Goal: Find specific page/section: Find specific page/section

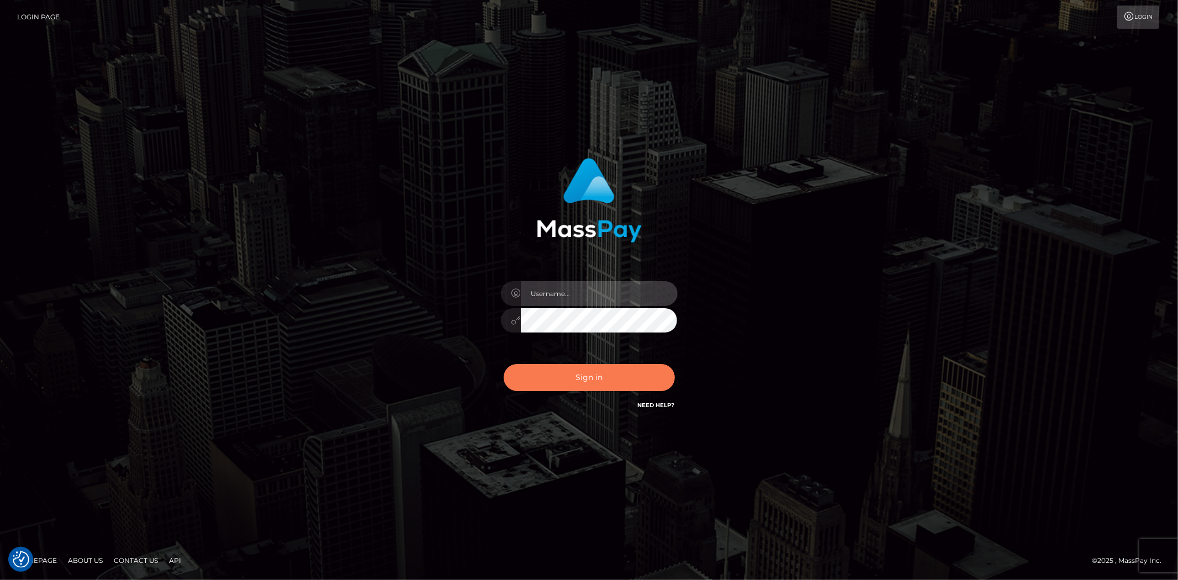
type input "alexstef"
click at [580, 387] on button "Sign in" at bounding box center [589, 377] width 171 height 27
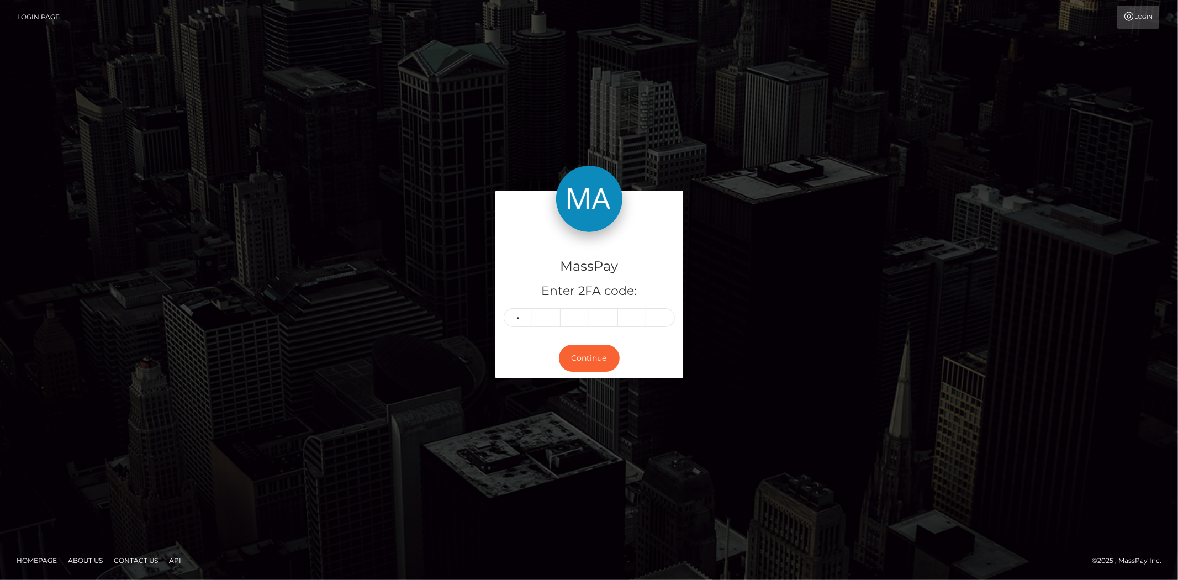
type input "3"
type input "7"
type input "0"
type input "3"
type input "0"
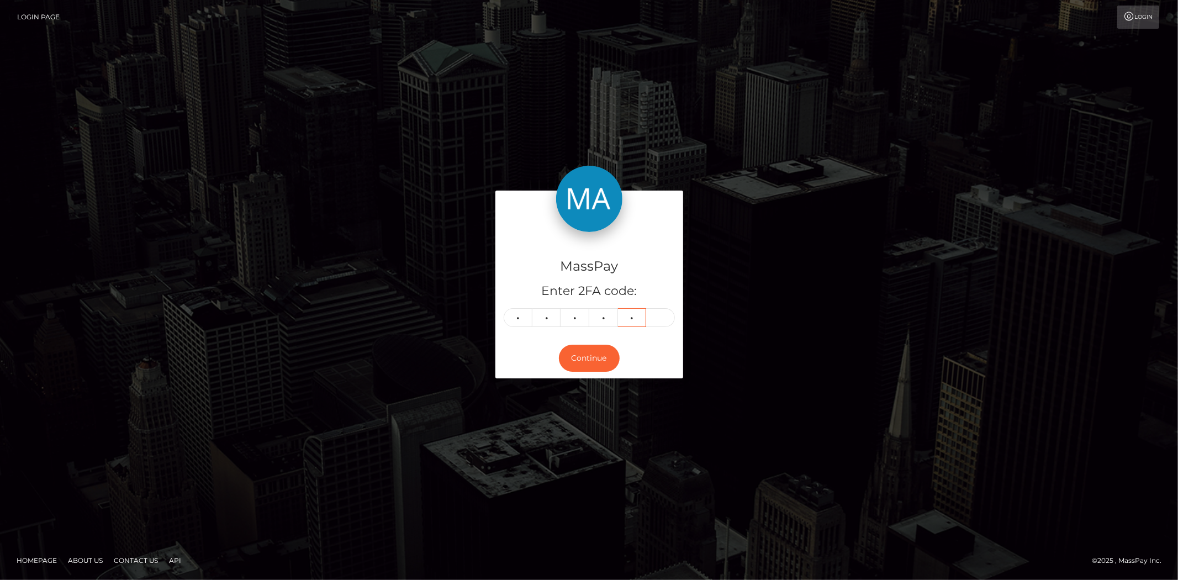
type input "4"
type input "0"
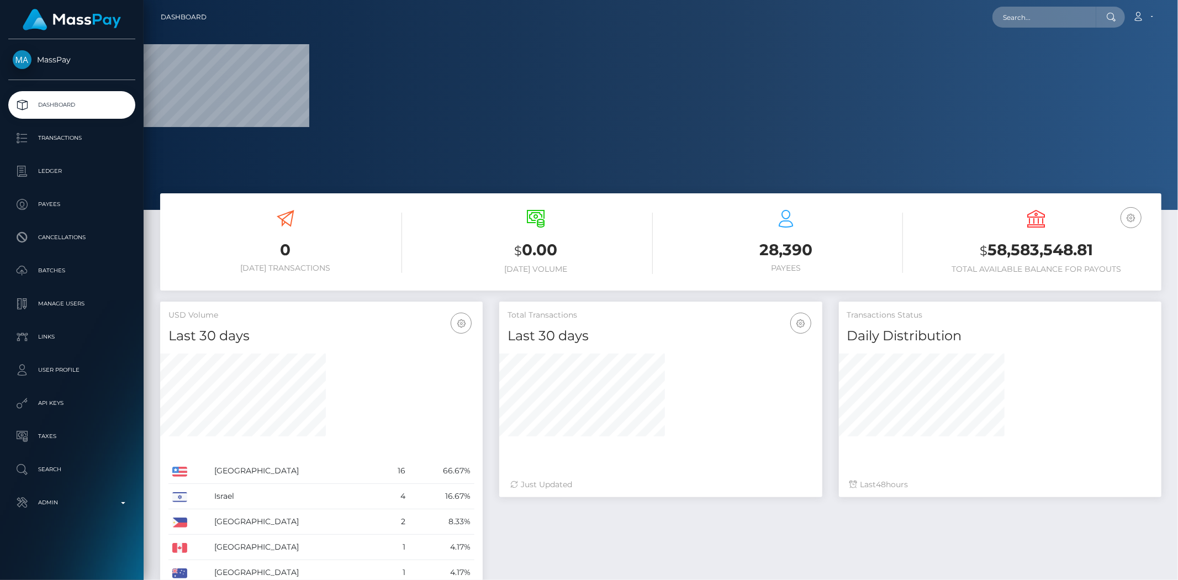
scroll to position [196, 323]
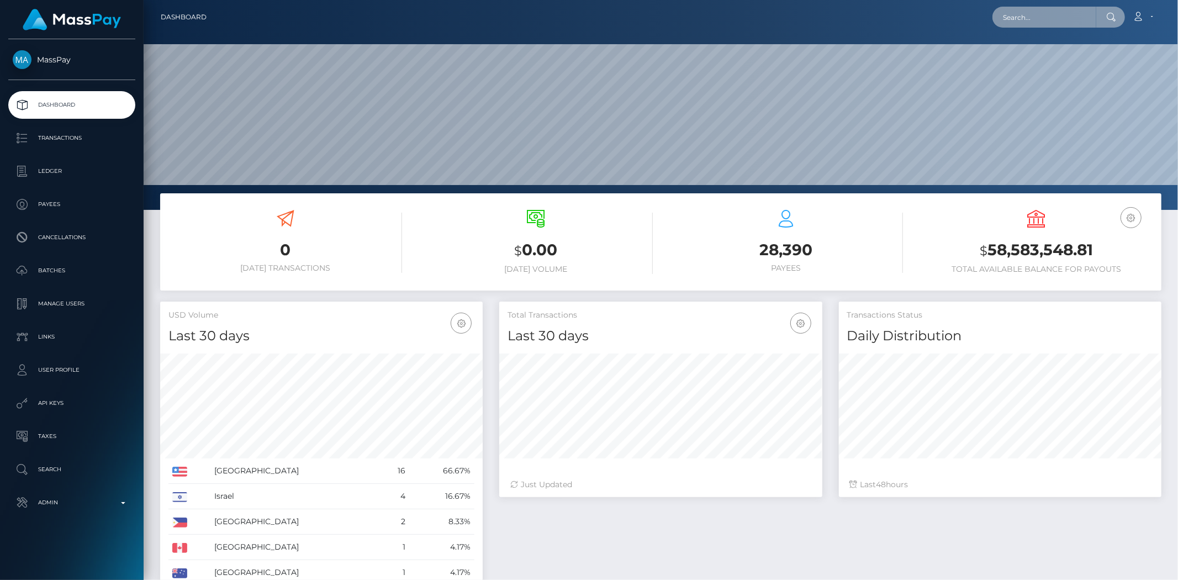
click at [1061, 21] on input "text" at bounding box center [1045, 17] width 104 height 21
paste input "e9b1e931-dc27-4701-b7e7-2734093b80dd"
type input "e9b1e931-dc27-4701-b7e7-2734093b80dd"
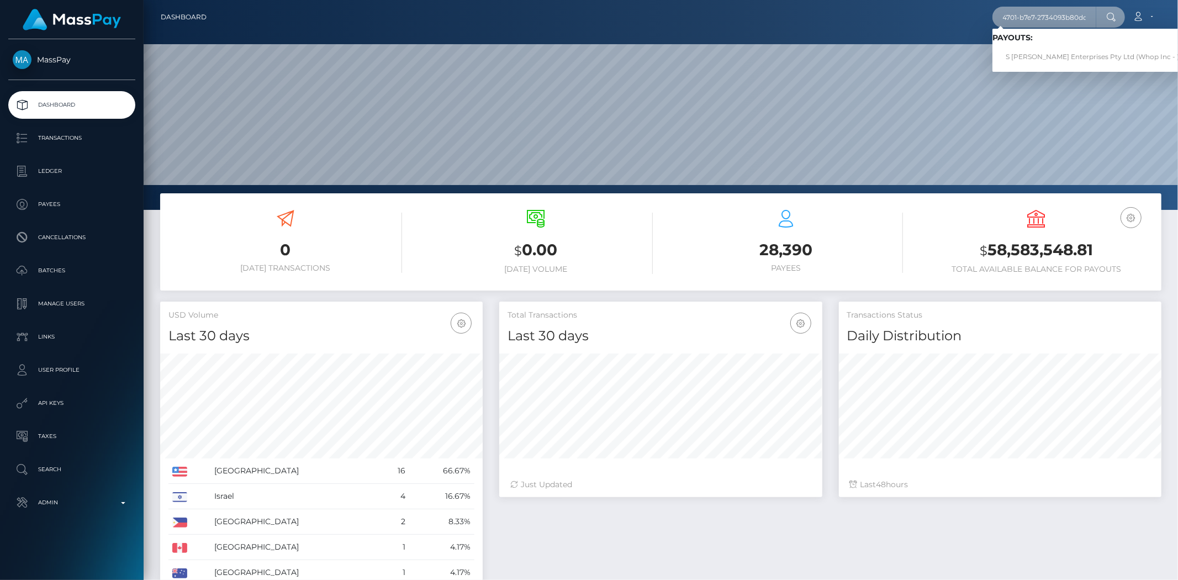
scroll to position [0, 0]
click at [1091, 48] on link "S Snell Enterprises Pty Ltd (Whop Inc - )" at bounding box center [1093, 57] width 200 height 20
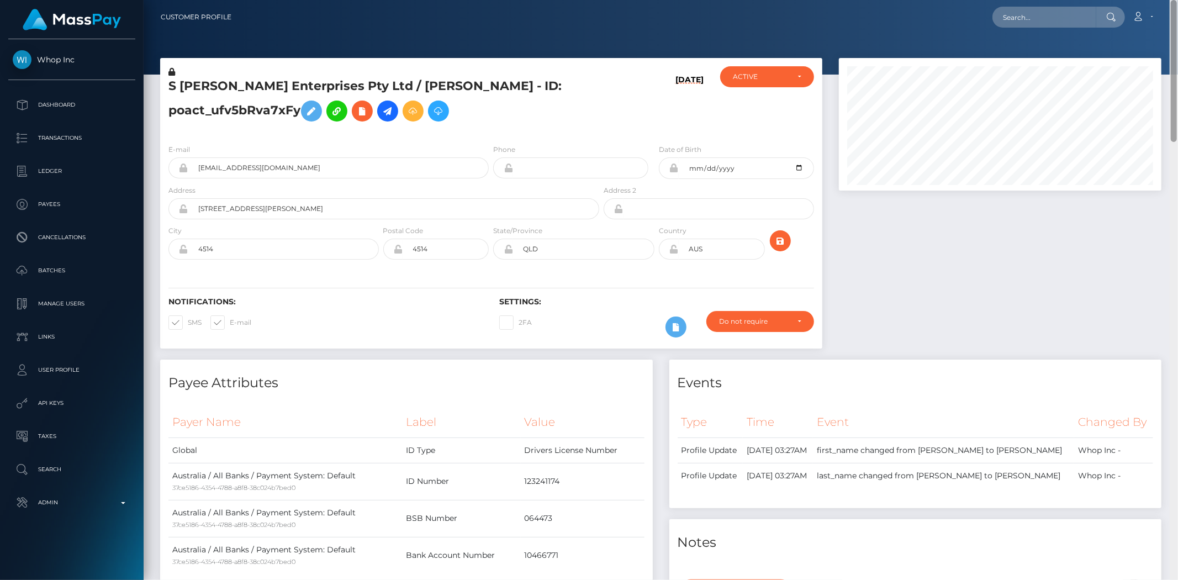
drag, startPoint x: 1174, startPoint y: 135, endPoint x: 1127, endPoint y: 46, distance: 101.1
click at [1135, 53] on div "Customer Profile Loading... Loading..." at bounding box center [661, 290] width 1035 height 580
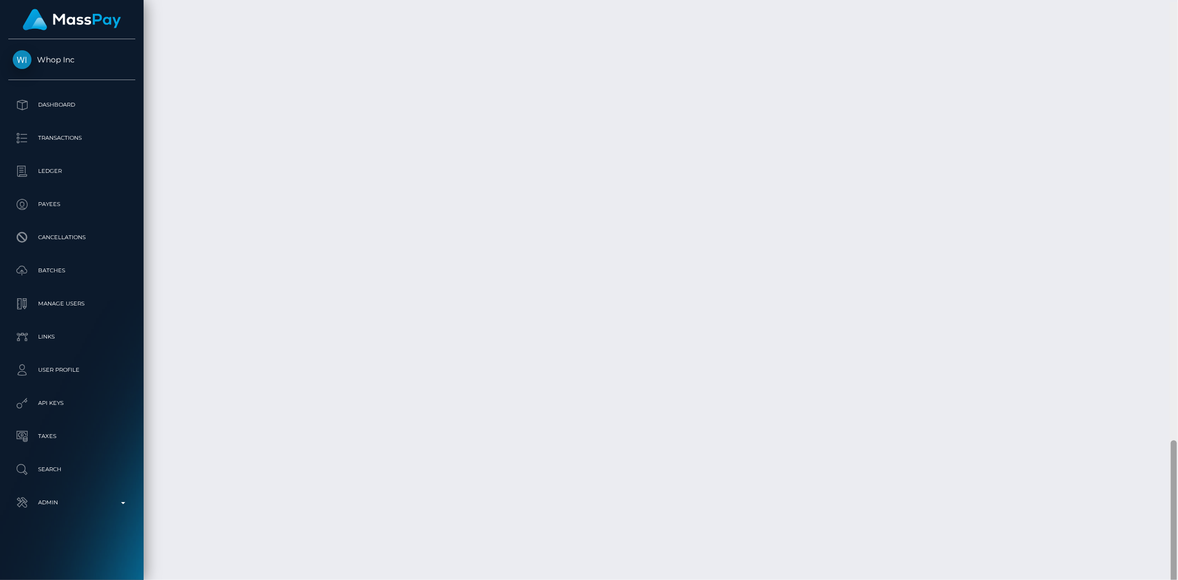
scroll to position [1787, 0]
drag, startPoint x: 1176, startPoint y: 178, endPoint x: 1175, endPoint y: 579, distance: 400.5
click at [1175, 579] on div at bounding box center [1174, 509] width 6 height 142
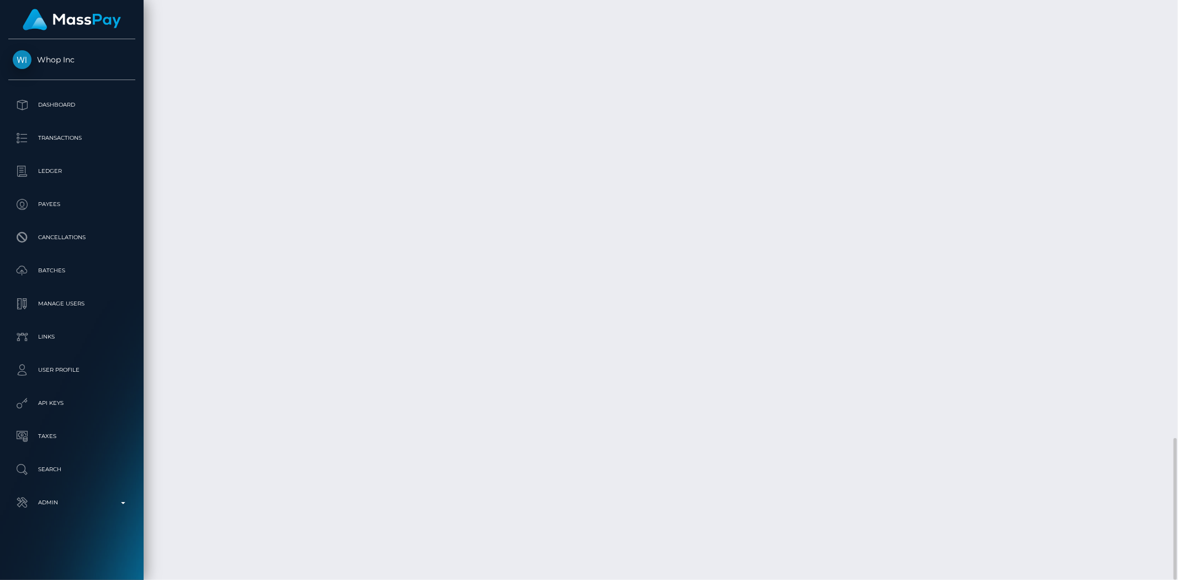
copy td "pout_YOYv0JQmtNoqP"
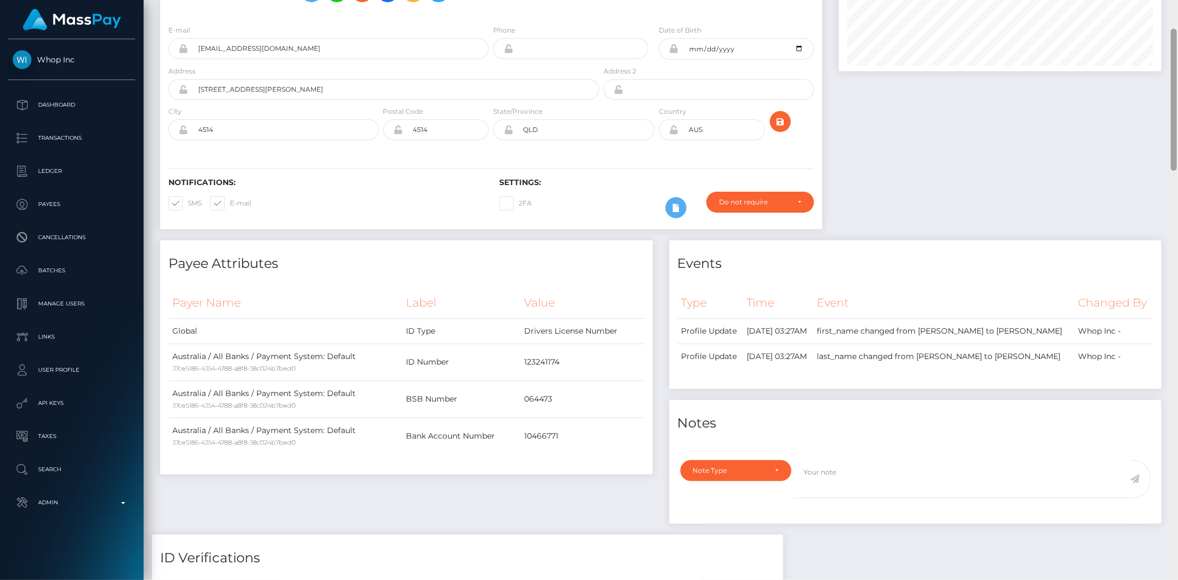
scroll to position [0, 0]
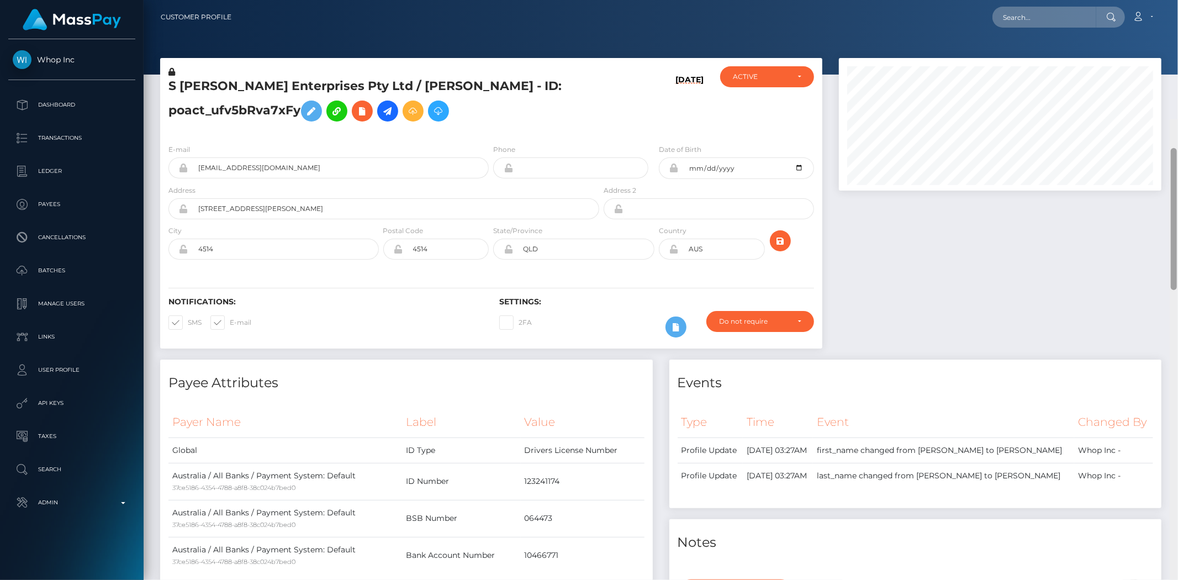
drag, startPoint x: 1173, startPoint y: 468, endPoint x: 1173, endPoint y: -34, distance: 502.2
click at [1173, 0] on html "Whop Inc Dashboard Transactions Ledger Payees Cancellations Links" at bounding box center [589, 290] width 1178 height 580
click at [1020, 17] on input "text" at bounding box center [1045, 17] width 104 height 21
paste input "e9b1e931-dc27-4701-b7e7-2734093b80dd"
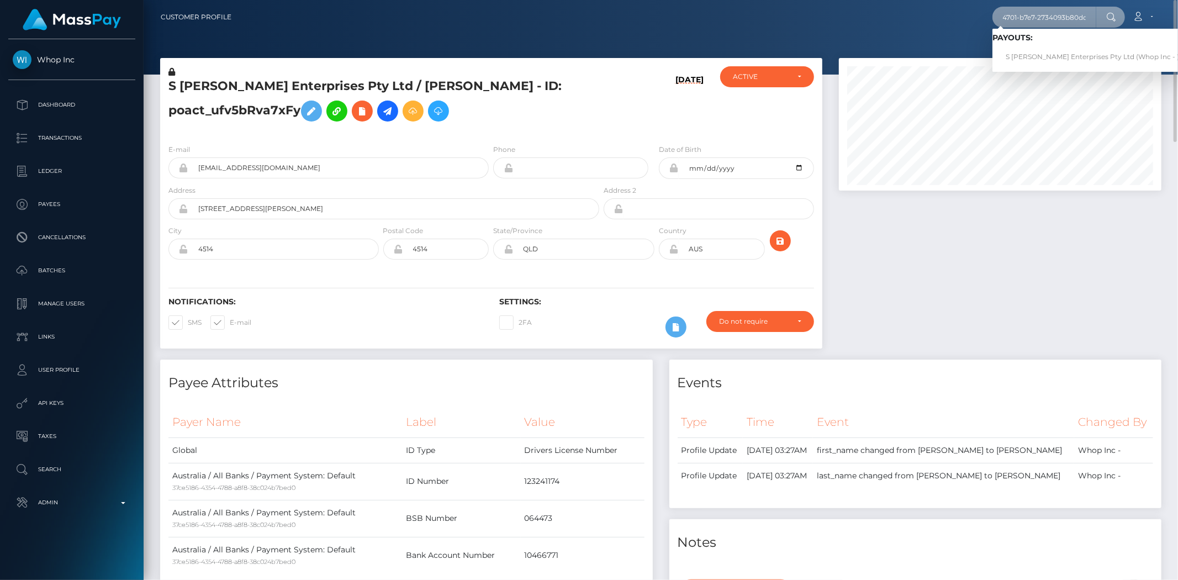
type input "e9b1e931-dc27-4701-b7e7-2734093b80dd"
click at [1031, 54] on link "S [PERSON_NAME] Enterprises Pty Ltd (Whop Inc - )" at bounding box center [1093, 57] width 200 height 20
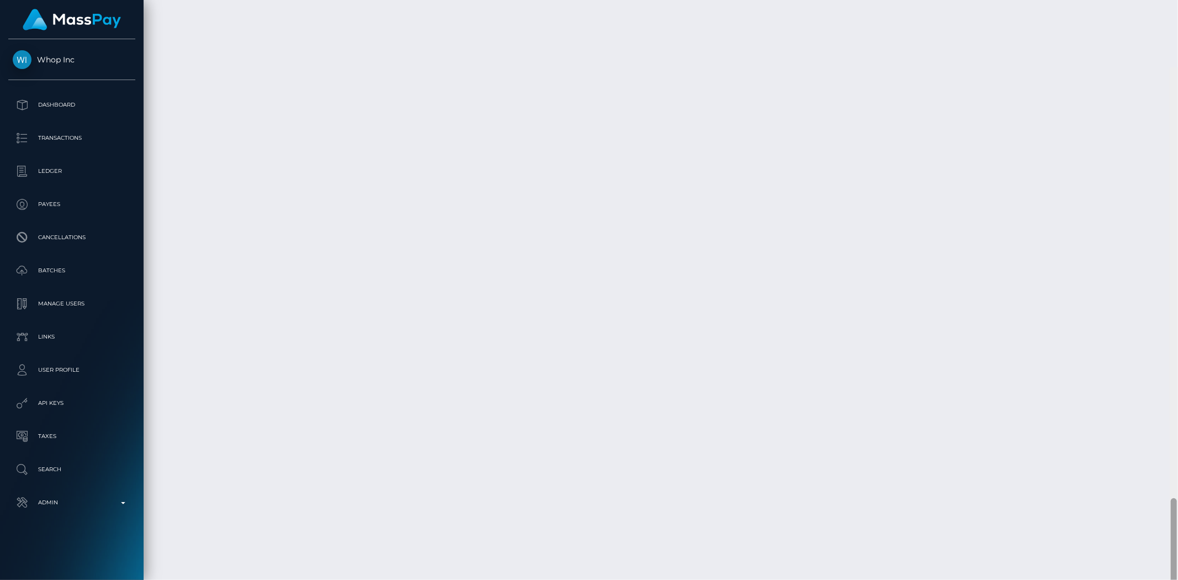
scroll to position [1787, 0]
drag, startPoint x: 1172, startPoint y: 136, endPoint x: 1178, endPoint y: 594, distance: 457.5
click at [1178, 580] on html "Whop Inc Dashboard Transactions Ledger Payees Cancellations Links" at bounding box center [589, 290] width 1178 height 580
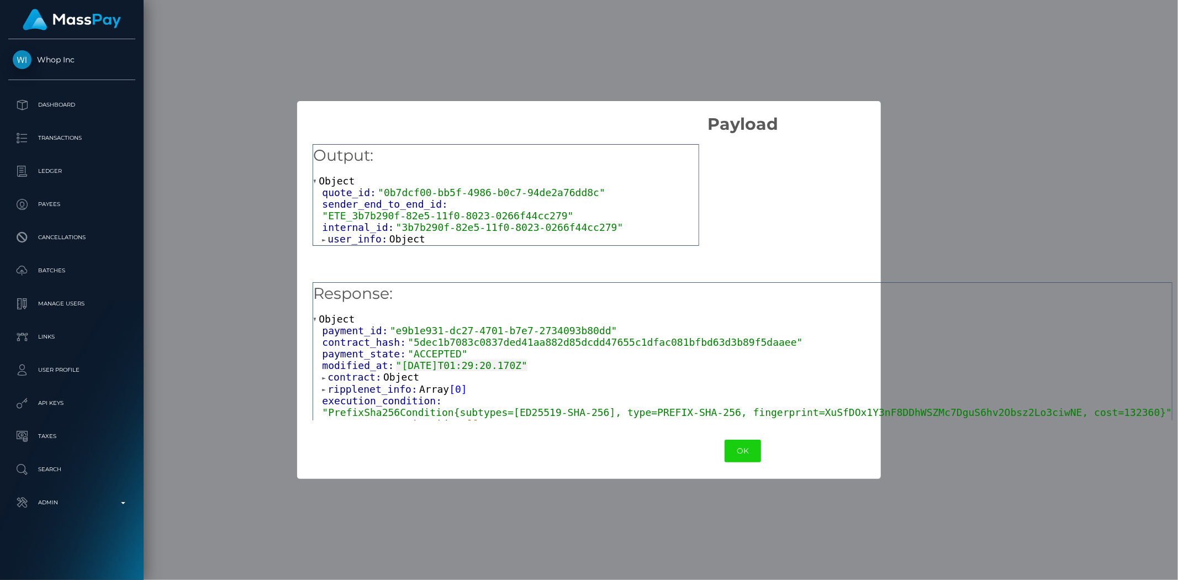
click at [404, 233] on span "Object" at bounding box center [407, 239] width 36 height 12
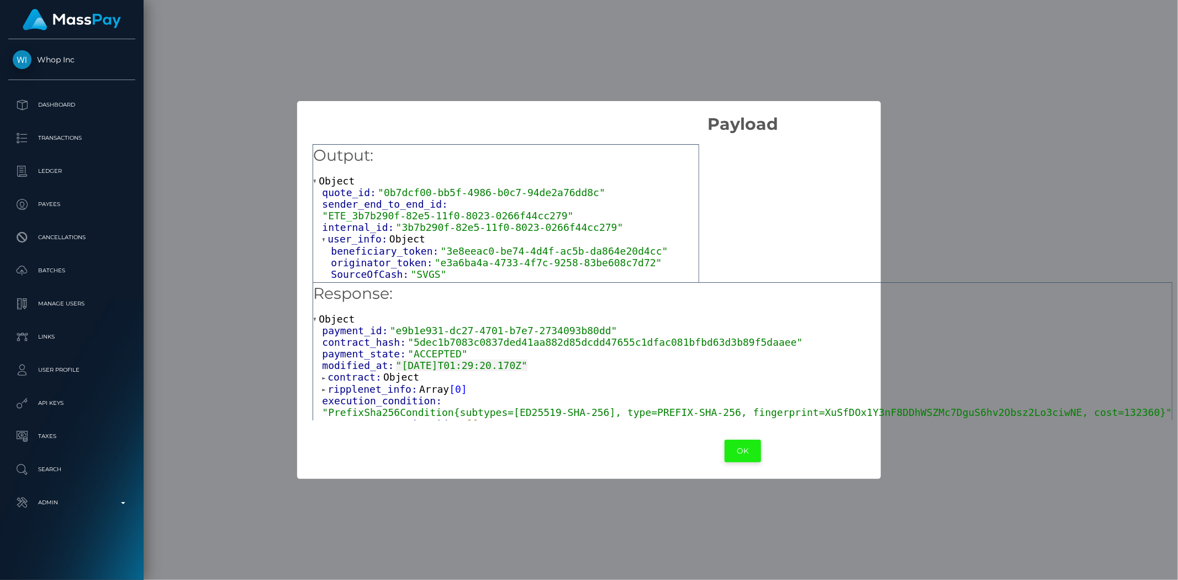
click at [725, 457] on button "OK" at bounding box center [743, 451] width 36 height 23
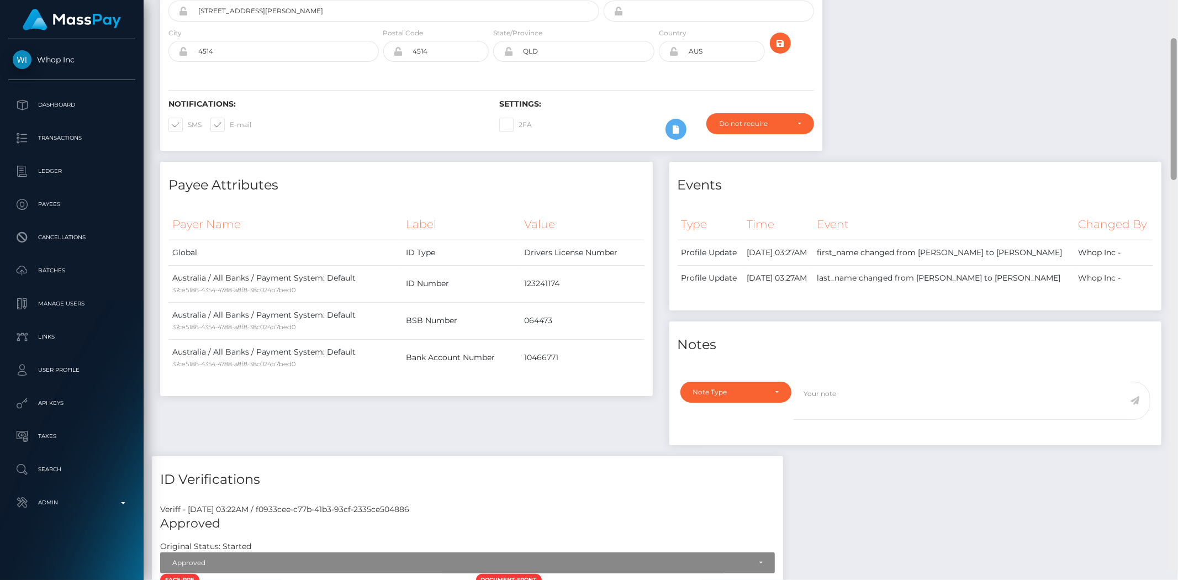
scroll to position [0, 0]
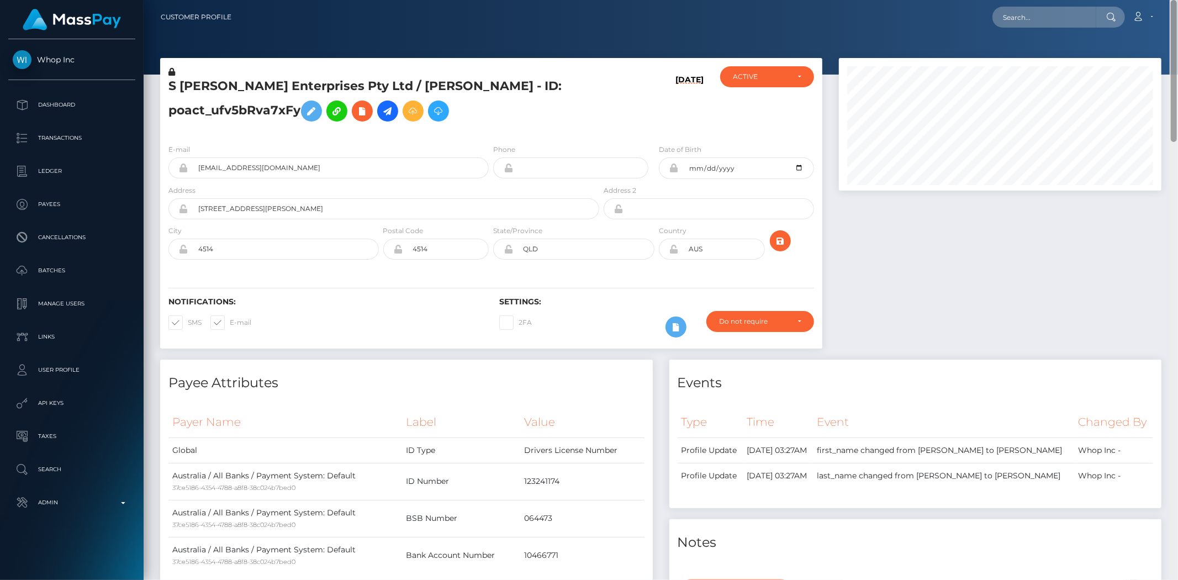
drag, startPoint x: 1174, startPoint y: 559, endPoint x: 1173, endPoint y: 96, distance: 462.4
click at [1173, 96] on div at bounding box center [1174, 71] width 6 height 142
drag, startPoint x: 283, startPoint y: 209, endPoint x: 252, endPoint y: 209, distance: 30.4
click at [252, 209] on input "26 Cradle Court, D'Aguilar" at bounding box center [393, 208] width 411 height 21
click at [1076, 304] on div at bounding box center [1000, 209] width 339 height 302
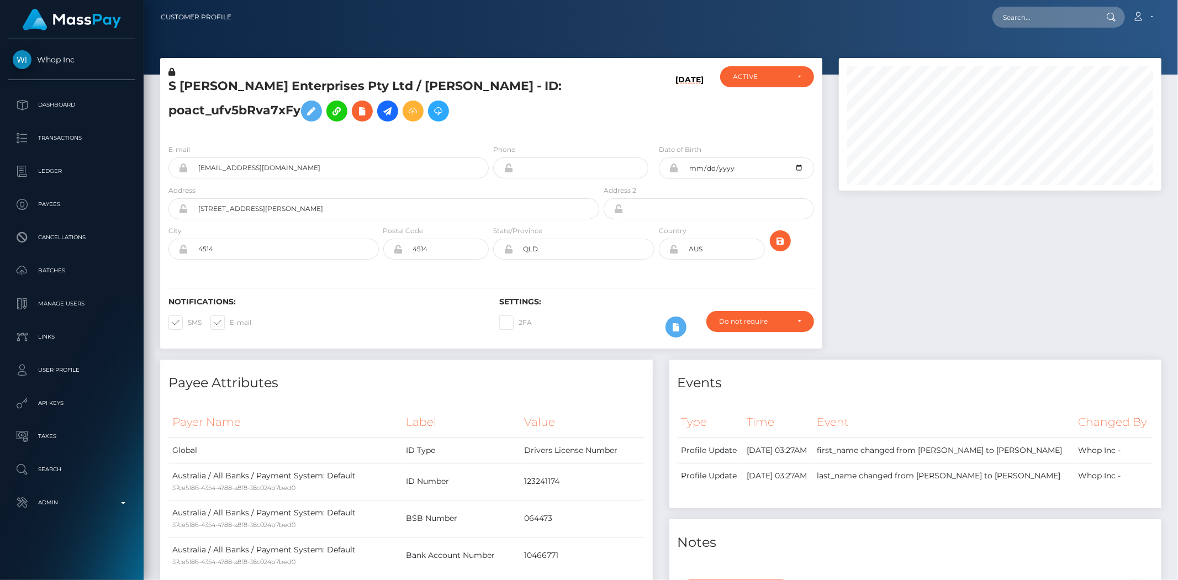
drag, startPoint x: 1175, startPoint y: 122, endPoint x: 1177, endPoint y: 44, distance: 77.4
click at [1051, 12] on input "text" at bounding box center [1045, 17] width 104 height 21
paste input "poact_infhustMoO5N"
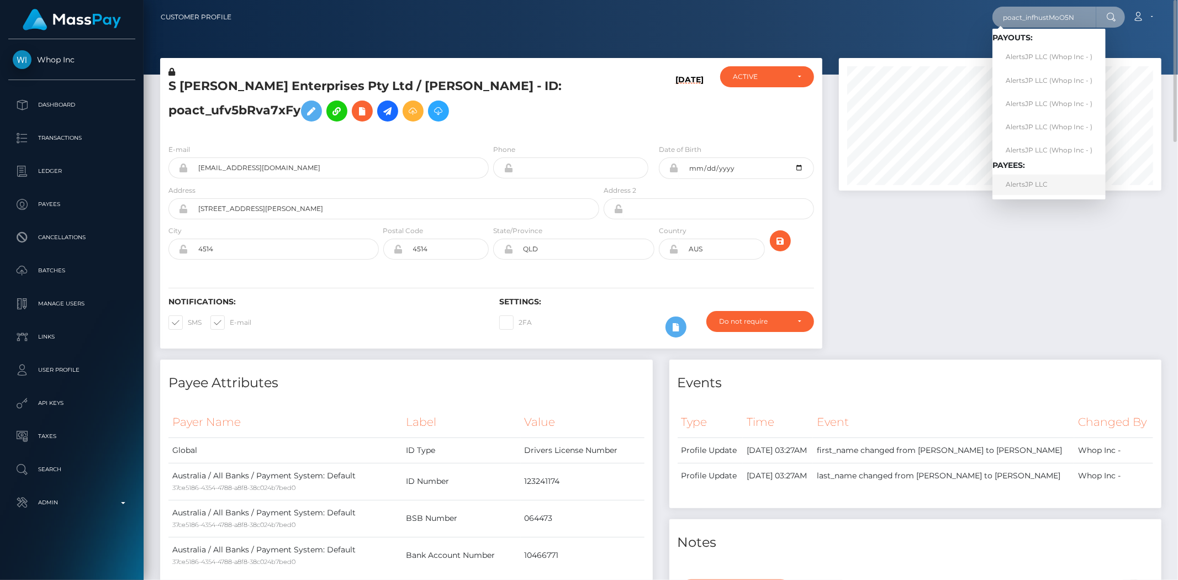
type input "poact_infhustMoO5N"
drag, startPoint x: 1034, startPoint y: 181, endPoint x: 1013, endPoint y: 190, distance: 22.5
click at [1034, 181] on link "AlertsJP LLC" at bounding box center [1049, 185] width 113 height 20
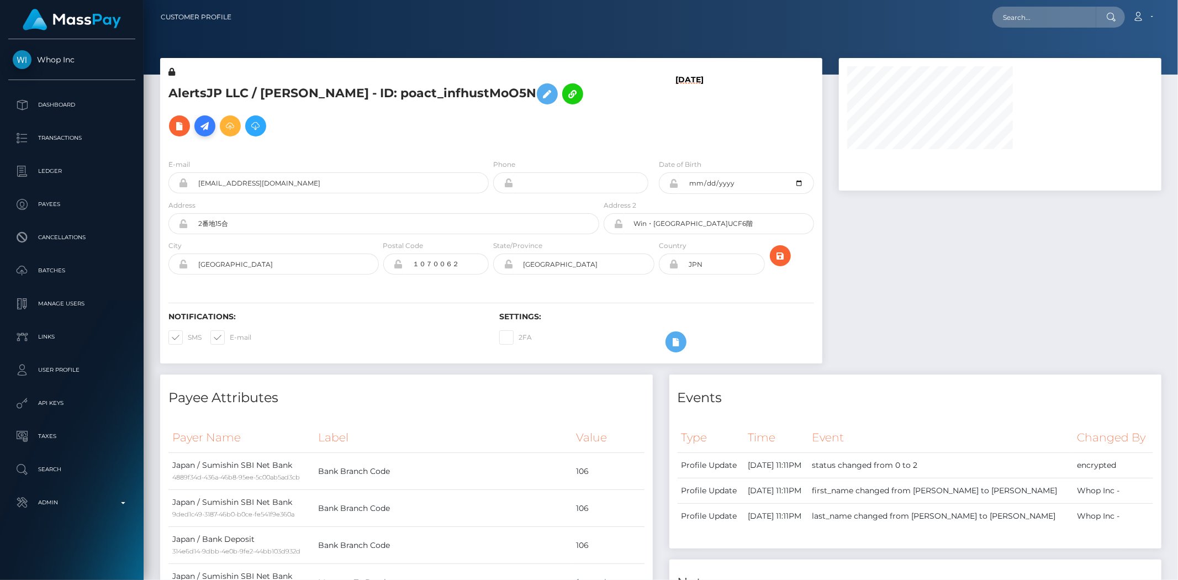
click at [212, 119] on icon at bounding box center [204, 126] width 13 height 14
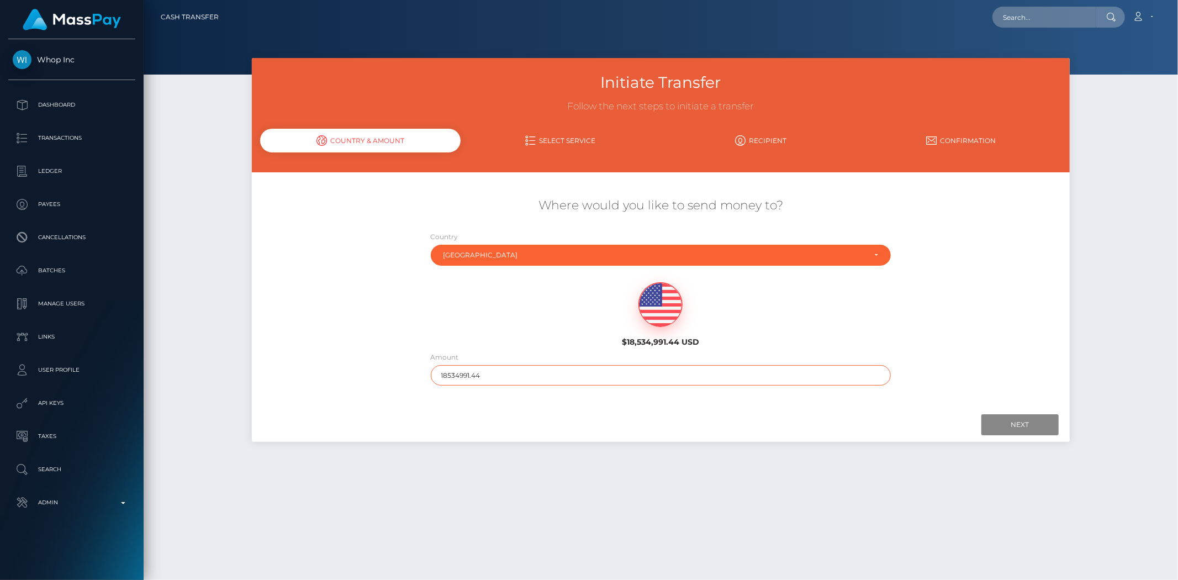
click at [543, 371] on input "18534991.44" at bounding box center [661, 375] width 461 height 20
type input "200"
click at [1000, 419] on input "Next" at bounding box center [1020, 424] width 77 height 21
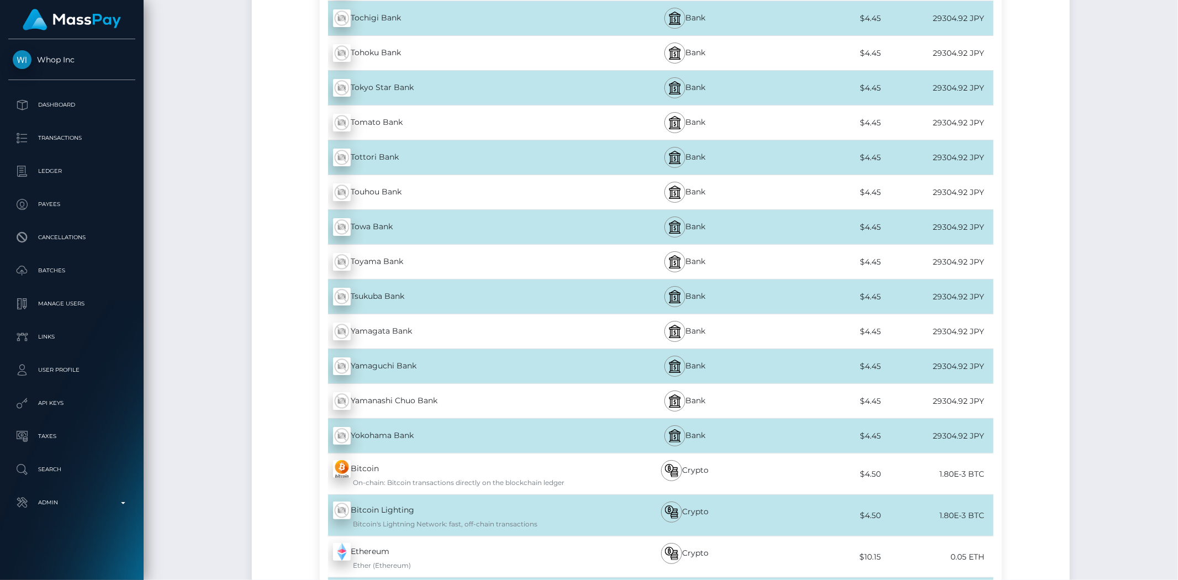
scroll to position [5976, 0]
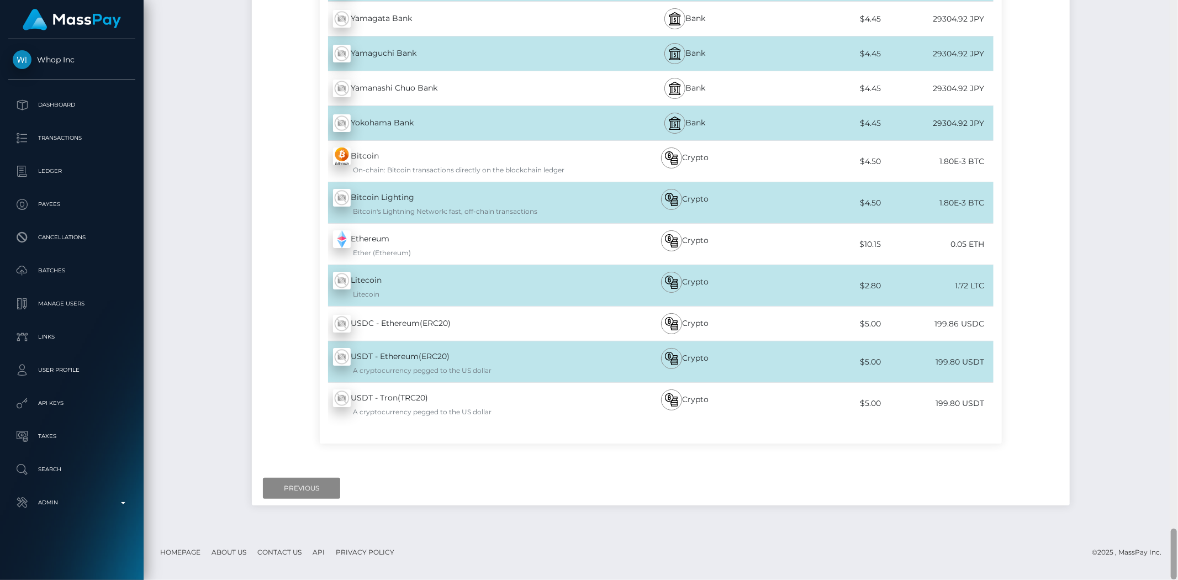
drag, startPoint x: 1174, startPoint y: 26, endPoint x: 867, endPoint y: 576, distance: 629.4
click at [1107, 580] on html "Whop Inc Dashboard Transactions Ledger Payees Cancellations Links" at bounding box center [589, 290] width 1178 height 580
drag, startPoint x: 285, startPoint y: 503, endPoint x: 292, endPoint y: 503, distance: 6.7
click at [291, 499] on input "Previous" at bounding box center [301, 488] width 77 height 21
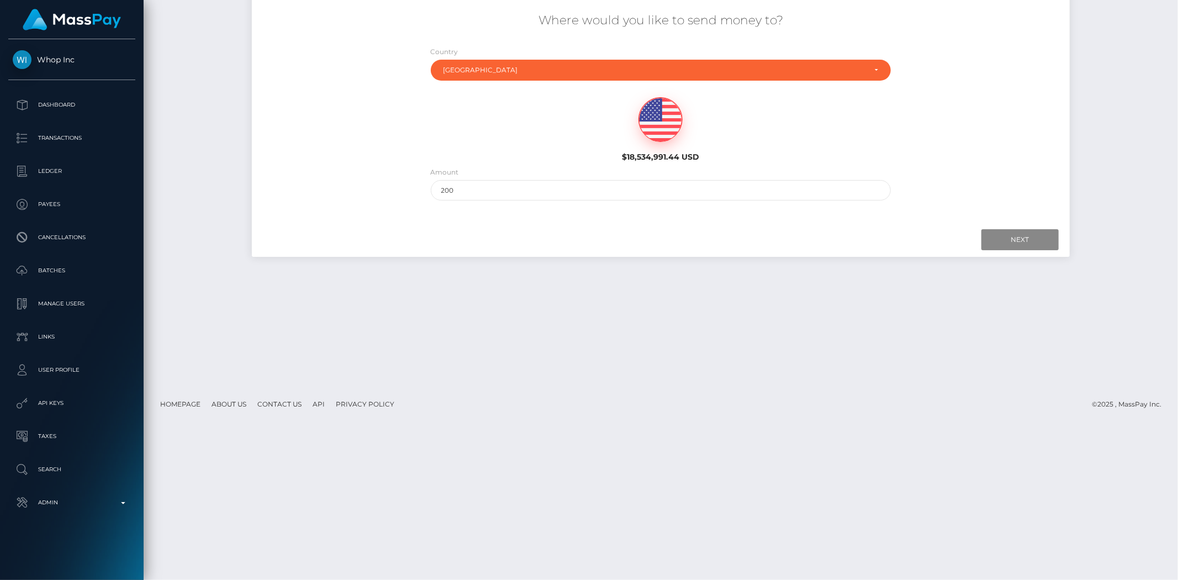
scroll to position [0, 0]
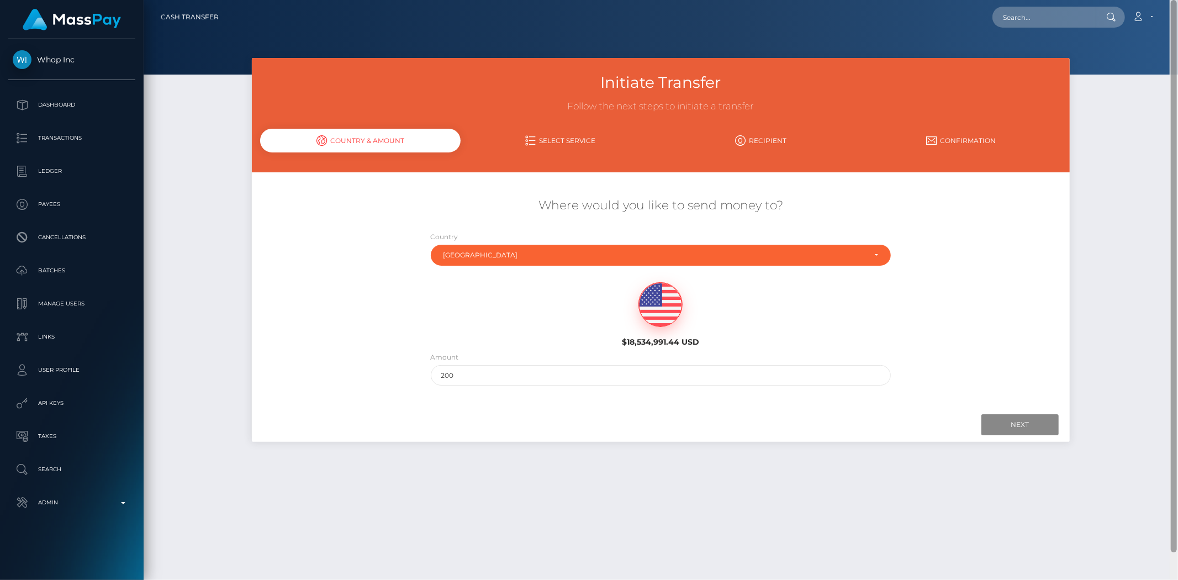
drag, startPoint x: 1175, startPoint y: 559, endPoint x: 1168, endPoint y: -54, distance: 612.7
click at [1168, 0] on html "Whop Inc Dashboard Transactions Ledger Payees Cancellations Links" at bounding box center [589, 290] width 1178 height 580
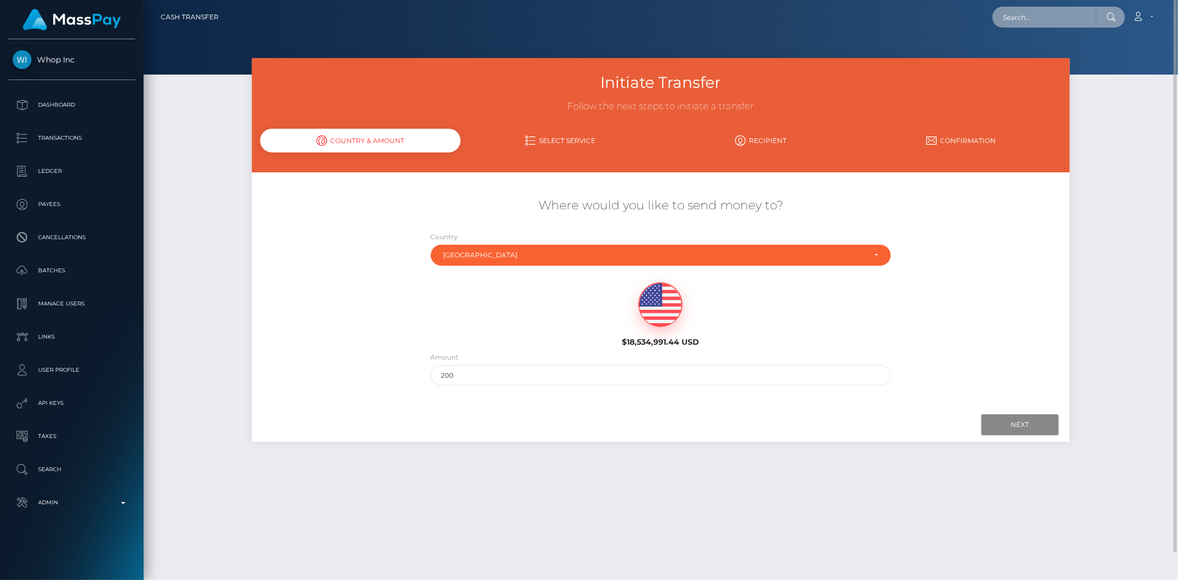
click at [1063, 15] on input "text" at bounding box center [1045, 17] width 104 height 21
paste input "pout_uqOSHMPOOn4qp"
type input "pout_uqOSHMPOOn4qp"
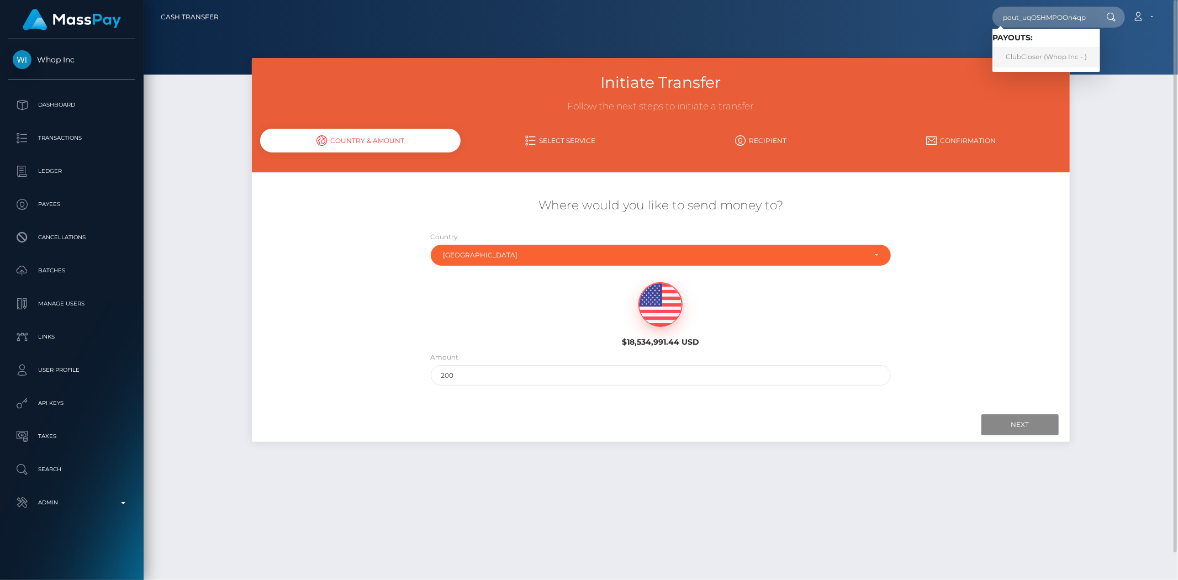
click at [1026, 54] on link "ClubCloser (Whop Inc - )" at bounding box center [1047, 57] width 108 height 20
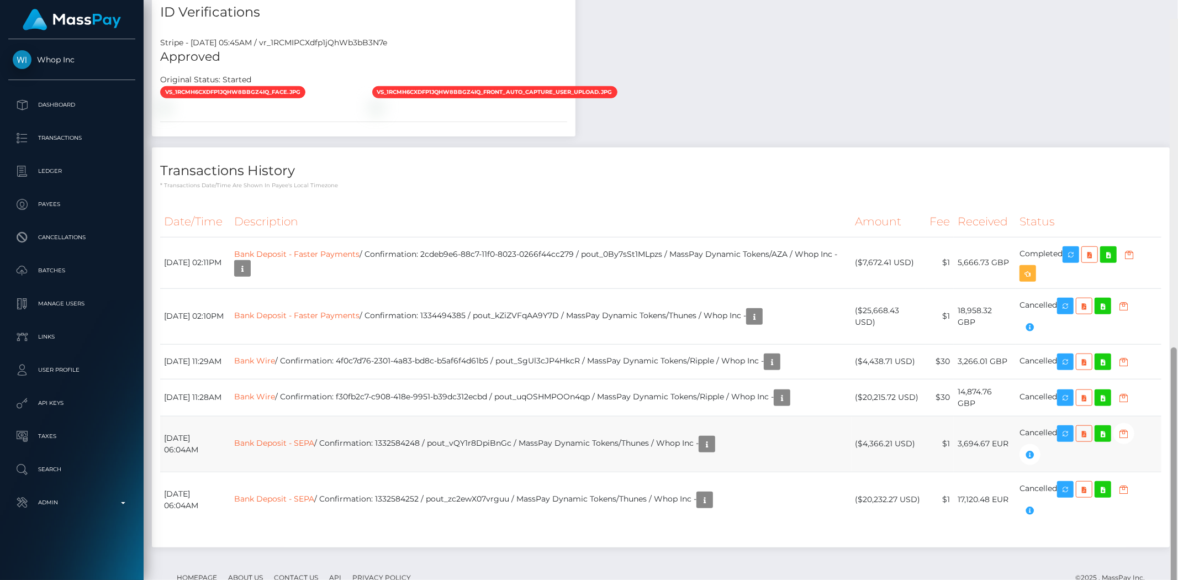
scroll to position [761, 0]
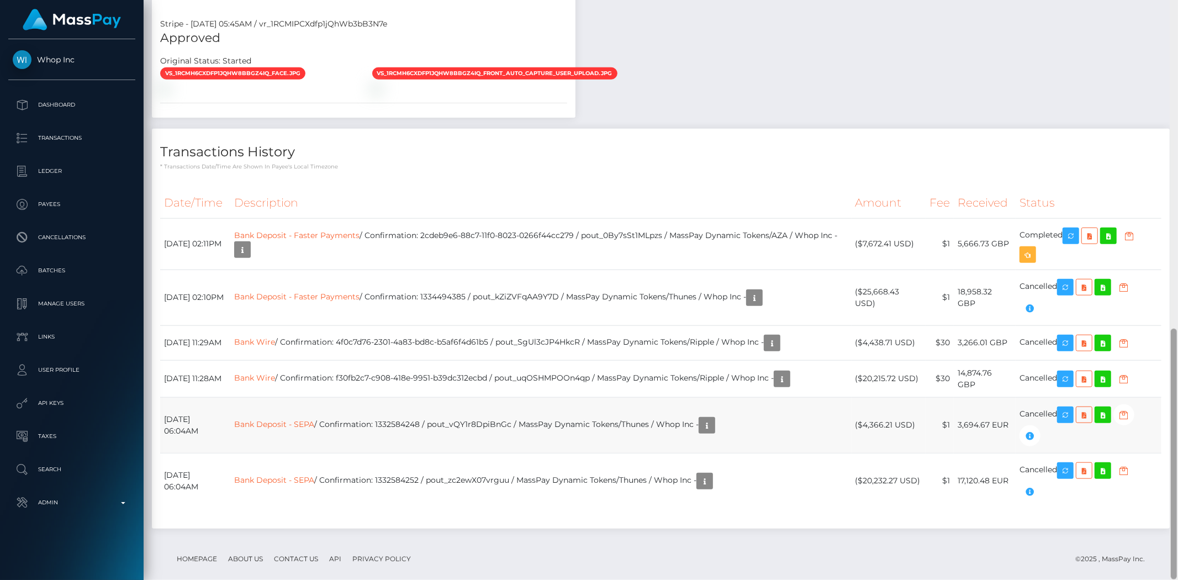
drag, startPoint x: 1173, startPoint y: 74, endPoint x: 1150, endPoint y: 423, distance: 349.4
click at [1150, 423] on div "Customer Profile Loading... Loading..." at bounding box center [661, 290] width 1035 height 580
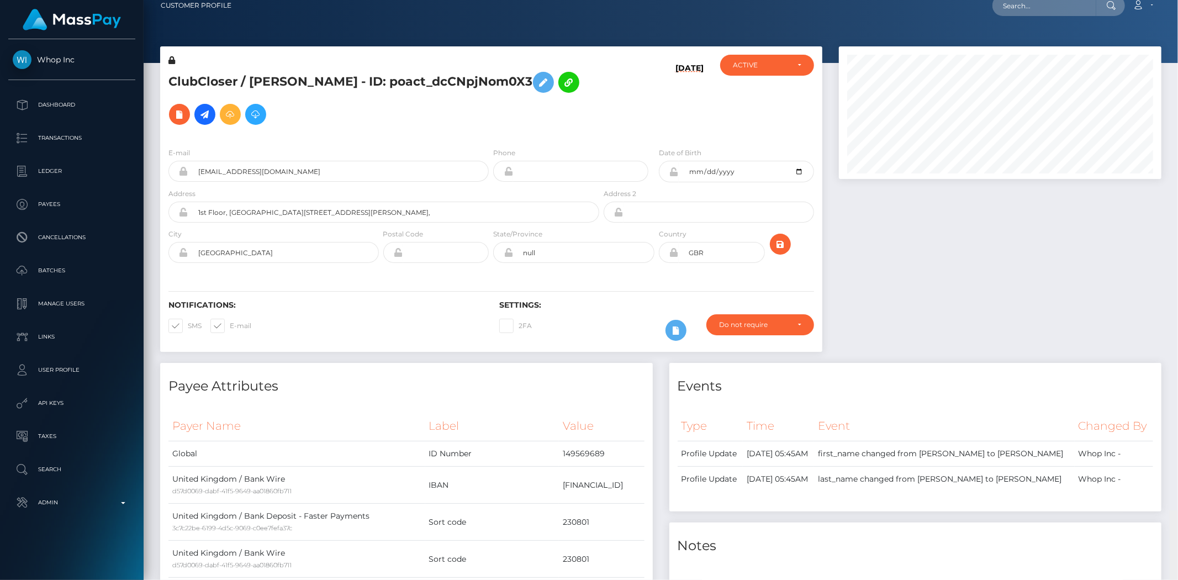
scroll to position [0, 0]
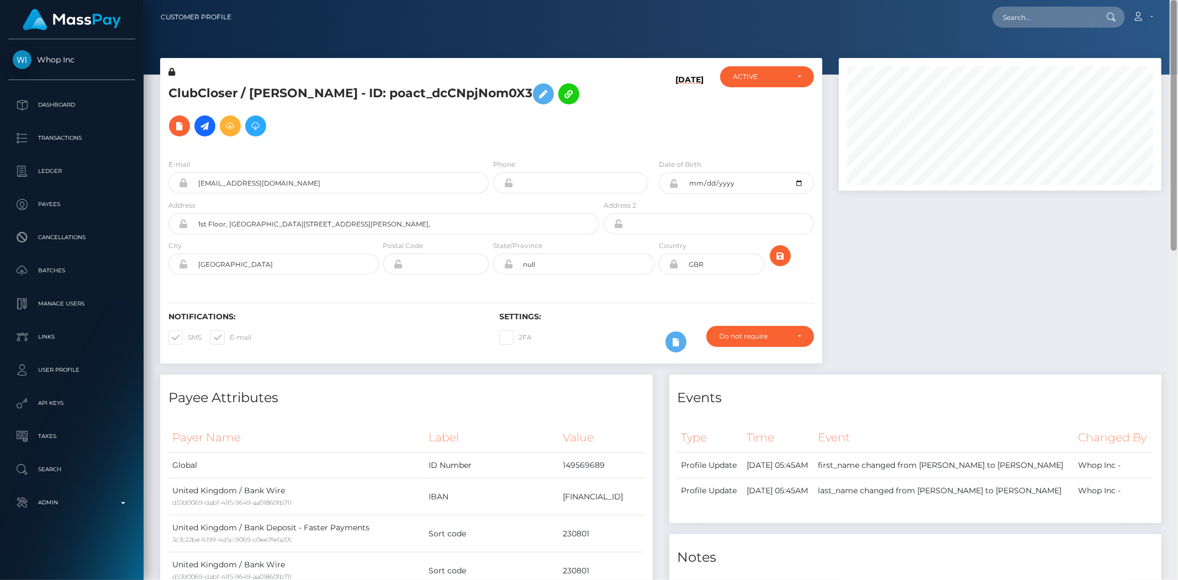
drag, startPoint x: 1173, startPoint y: 351, endPoint x: 1166, endPoint y: -54, distance: 404.4
click at [1166, 0] on html "Whop Inc Dashboard Transactions Ledger Payees Cancellations Links" at bounding box center [589, 290] width 1178 height 580
drag, startPoint x: 1083, startPoint y: 19, endPoint x: 945, endPoint y: 41, distance: 139.3
click at [1083, 19] on input "text" at bounding box center [1045, 17] width 104 height 21
paste input "d72c3113-bc2b-4fb4-ad2e-5969aa8d8176"
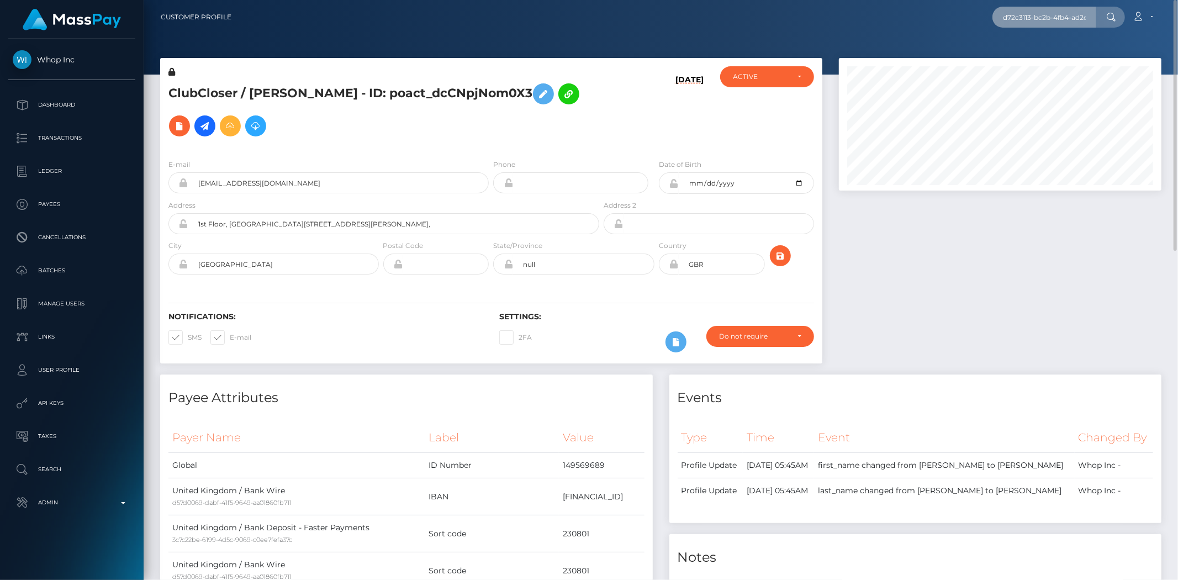
scroll to position [0, 49]
type input "d72c3113-bc2b-4fb4-ad2e-5969aa8d8176"
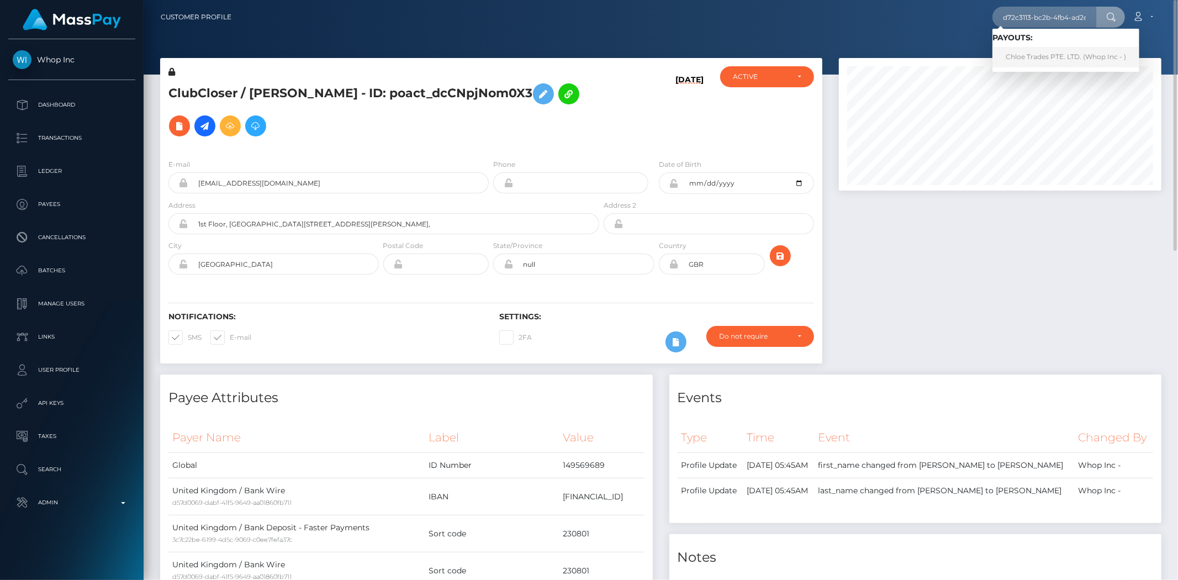
click at [1067, 55] on link "Chloe Trades PTE. LTD. (Whop Inc - )" at bounding box center [1066, 57] width 147 height 20
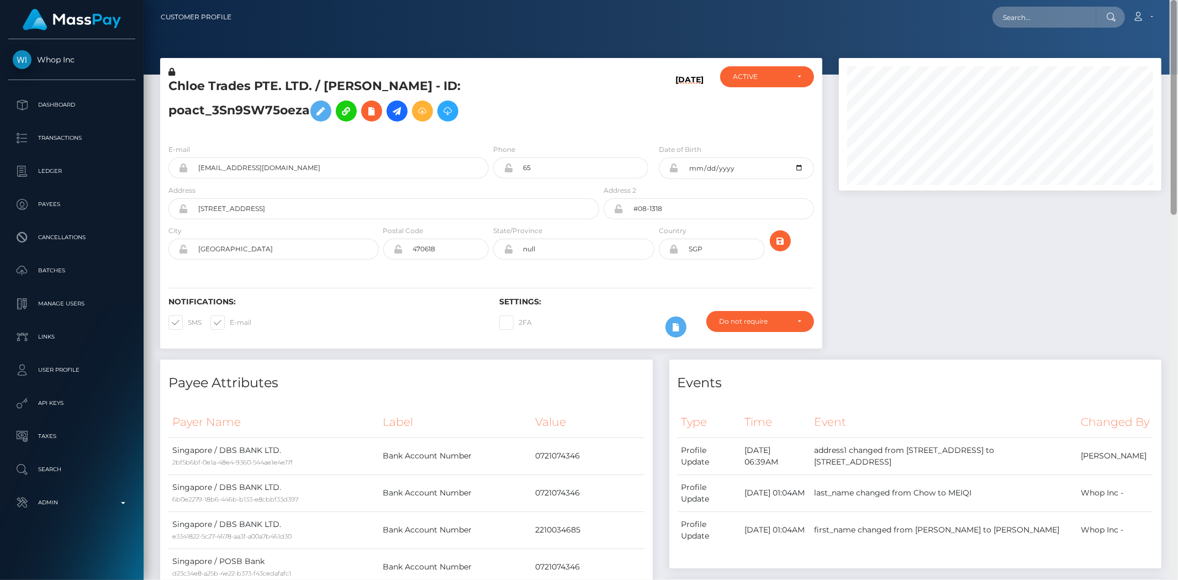
scroll to position [133, 323]
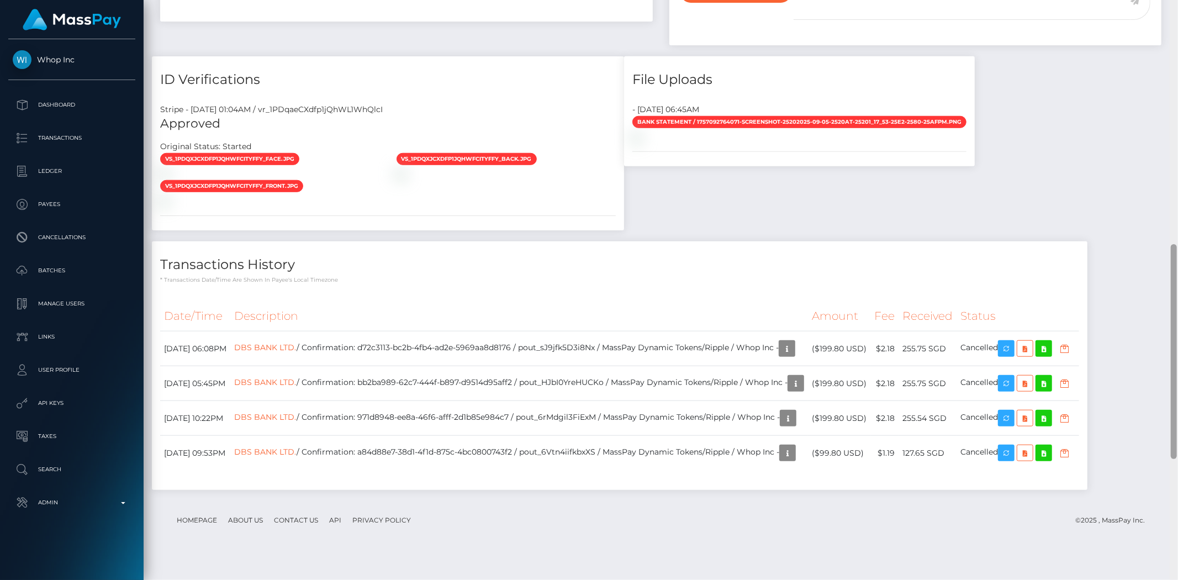
drag, startPoint x: 1173, startPoint y: 145, endPoint x: 876, endPoint y: 285, distance: 328.9
click at [1170, 382] on div at bounding box center [1174, 290] width 8 height 580
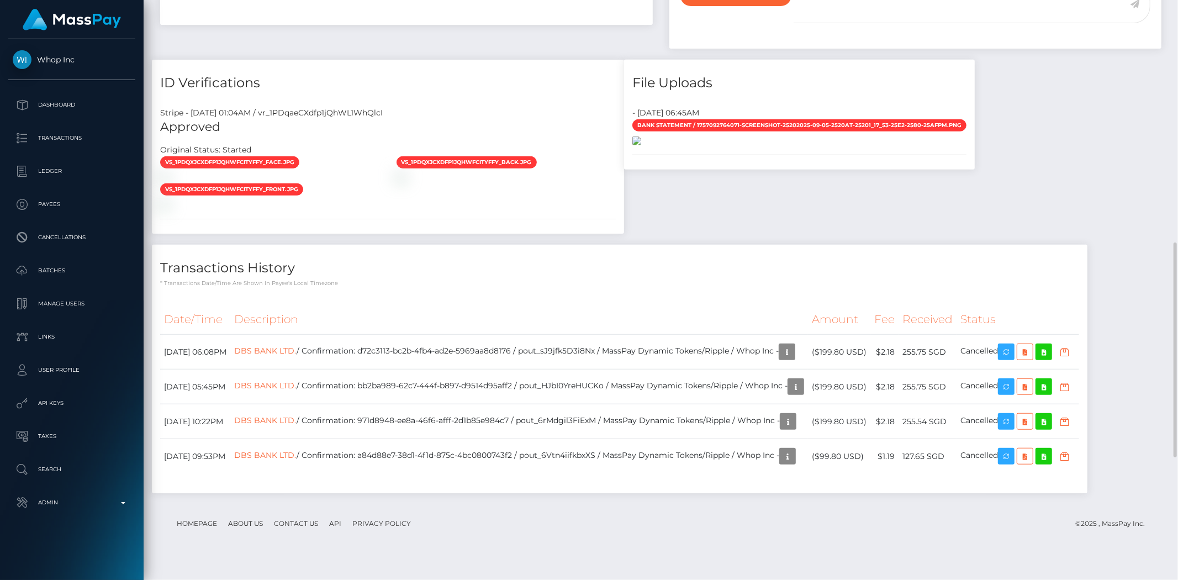
click at [641, 145] on img at bounding box center [637, 140] width 9 height 9
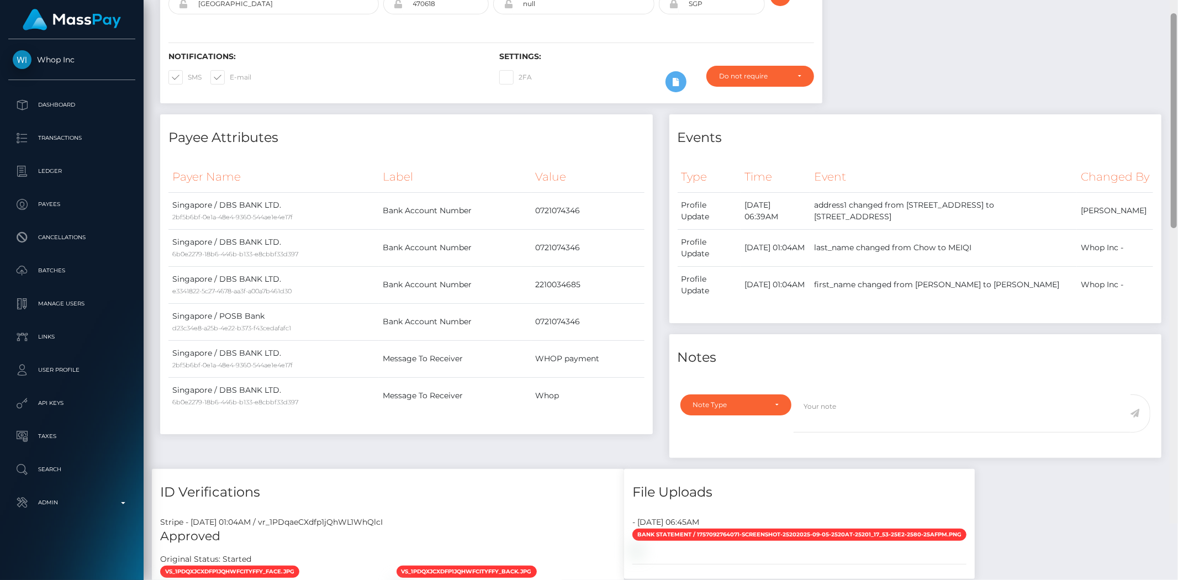
scroll to position [0, 0]
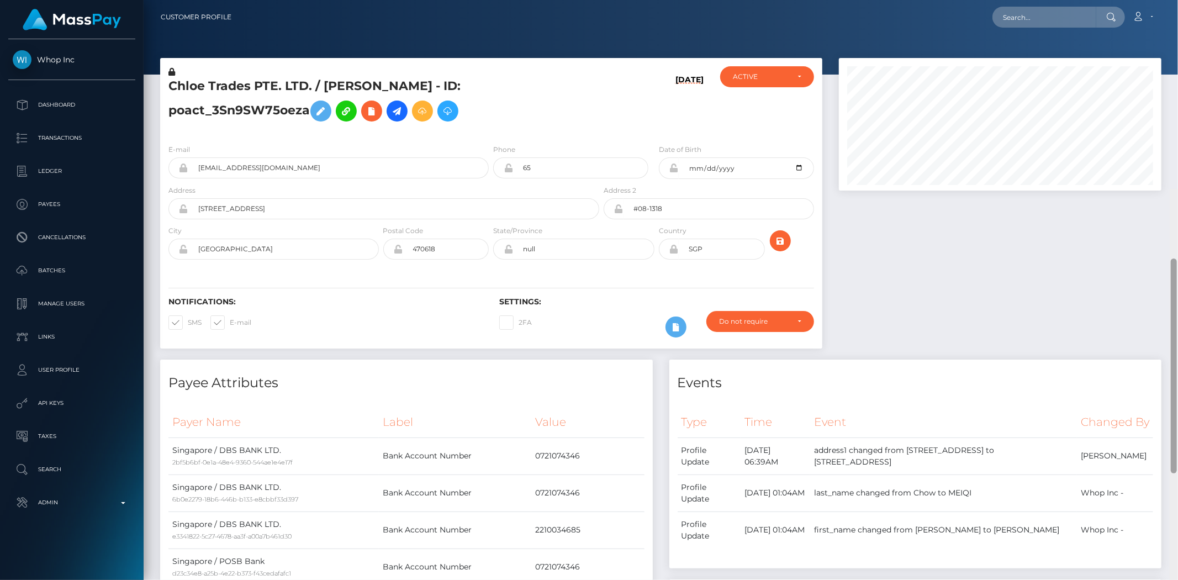
drag, startPoint x: 1173, startPoint y: 296, endPoint x: 1175, endPoint y: -5, distance: 301.1
click at [1175, 0] on html "Whop Inc Dashboard Transactions Ledger Payees Cancellations Links" at bounding box center [589, 290] width 1178 height 580
click at [562, 455] on td "0721074346" at bounding box center [587, 456] width 113 height 37
copy td "0721074346"
